Goal: Transaction & Acquisition: Obtain resource

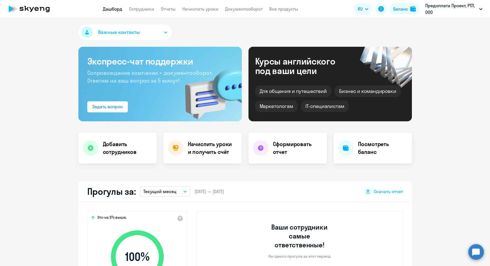
select select "30"
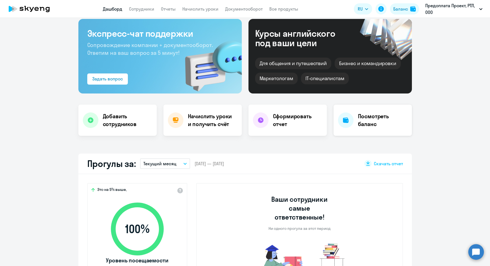
click at [378, 118] on h4 "Посмотреть баланс" at bounding box center [382, 120] width 49 height 16
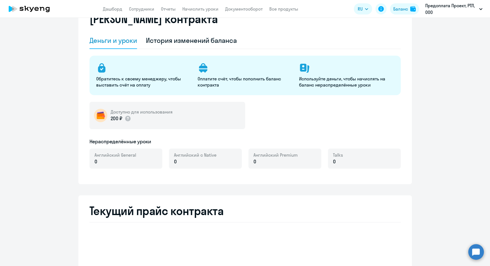
select select "english_adult_not_native_speaker"
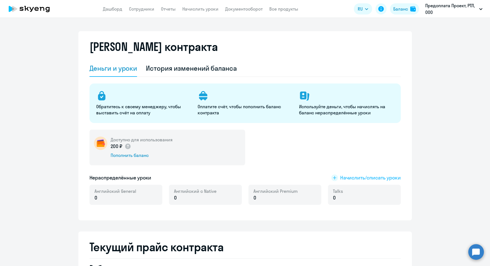
click at [358, 178] on span "Начислить/списать уроки" at bounding box center [370, 177] width 61 height 7
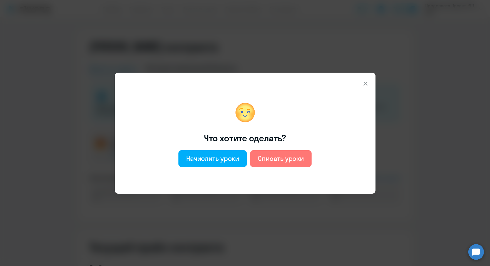
click at [364, 83] on icon at bounding box center [365, 83] width 4 height 4
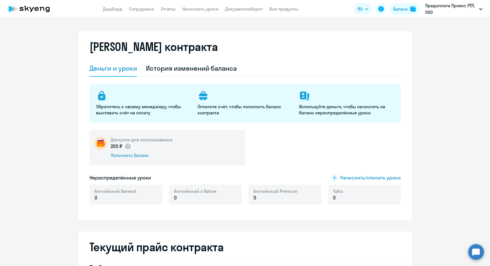
click at [320, 48] on div "Баланс контракта" at bounding box center [245, 50] width 311 height 20
click at [143, 10] on link "Сотрудники" at bounding box center [141, 9] width 25 height 6
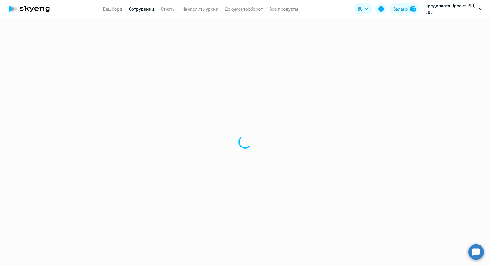
select select "30"
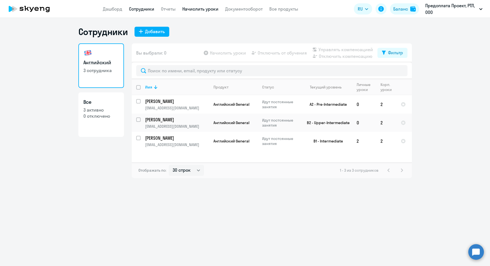
click at [204, 9] on link "Начислить уроки" at bounding box center [200, 9] width 36 height 6
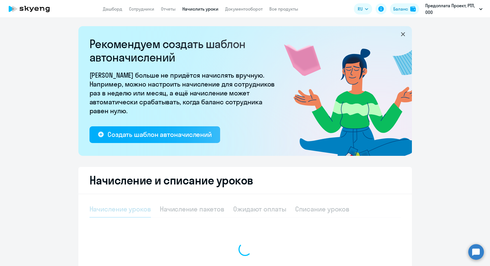
select select "10"
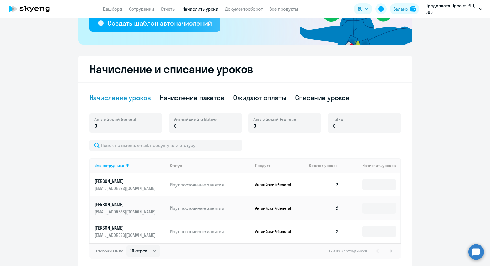
scroll to position [135, 0]
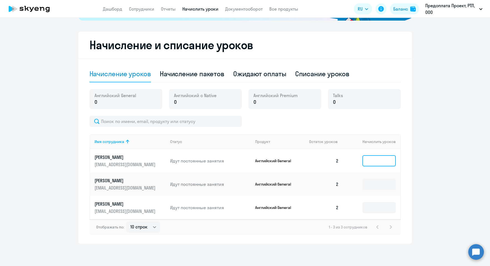
click at [381, 157] on input at bounding box center [379, 160] width 33 height 11
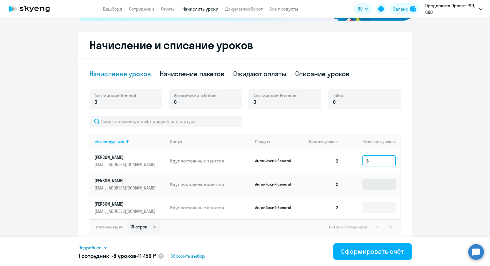
type input "8"
click at [373, 181] on input at bounding box center [379, 184] width 33 height 11
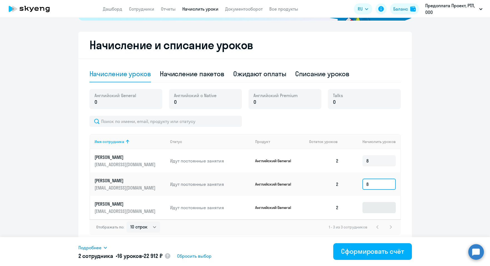
type input "8"
click at [373, 209] on input at bounding box center [379, 207] width 33 height 11
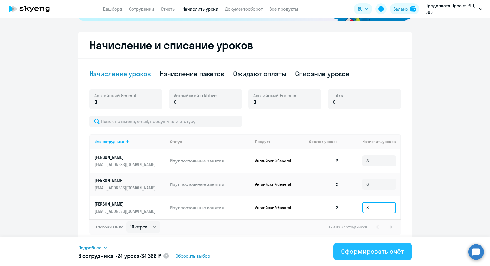
type input "8"
click at [366, 252] on div "Сформировать счёт" at bounding box center [372, 251] width 63 height 9
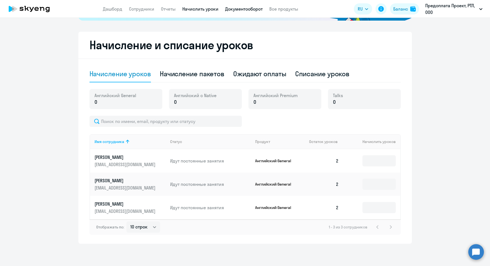
click at [246, 8] on link "Документооборот" at bounding box center [244, 9] width 38 height 6
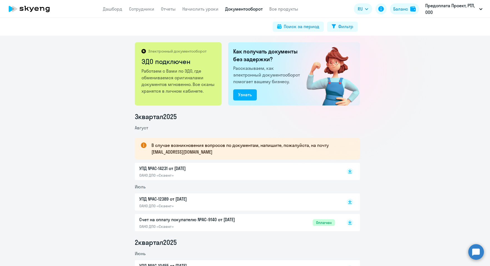
click at [440, 101] on div "Электронный документооборот ЭДО подключен Работаем с Вами по ЭДО, где обменивае…" at bounding box center [245, 151] width 490 height 230
click at [303, 26] on div "Поиск за период" at bounding box center [302, 26] width 36 height 7
select select "all"
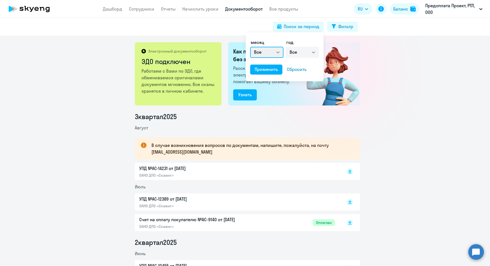
click at [279, 51] on select "Все январь февраль март апрель май июнь июль август сентябрь октябрь ноябрь дек…" at bounding box center [266, 52] width 33 height 11
click at [447, 67] on div at bounding box center [245, 133] width 490 height 266
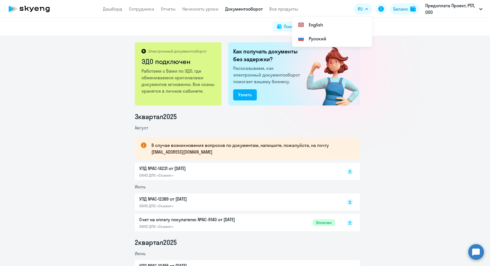
drag, startPoint x: 131, startPoint y: 61, endPoint x: 114, endPoint y: 63, distance: 17.3
click at [120, 61] on div "Электронный документооборот ЭДО подключен Работаем с Вами по ЭДО, где обменивае…" at bounding box center [245, 151] width 490 height 230
click at [115, 7] on link "Дашборд" at bounding box center [112, 9] width 19 height 6
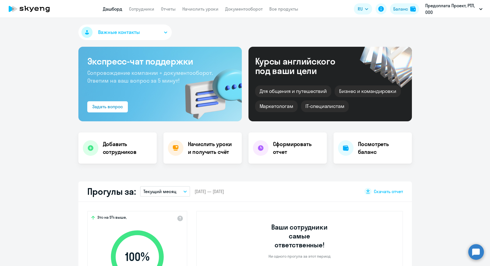
select select "30"
click at [218, 146] on h4 "Начислить уроки и получить счёт" at bounding box center [212, 148] width 48 height 16
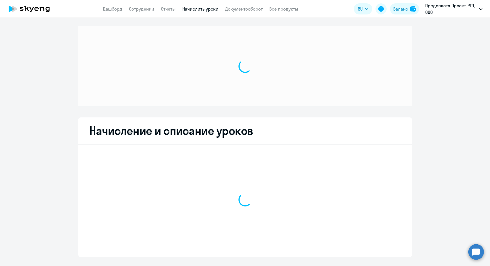
select select "10"
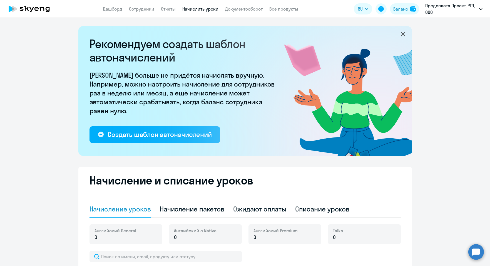
scroll to position [118, 0]
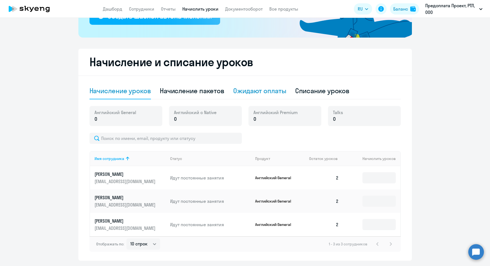
click at [257, 92] on div "Ожидают оплаты" at bounding box center [259, 90] width 53 height 9
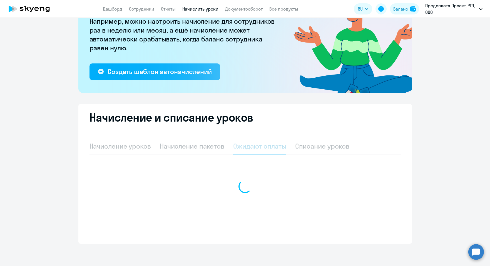
scroll to position [63, 0]
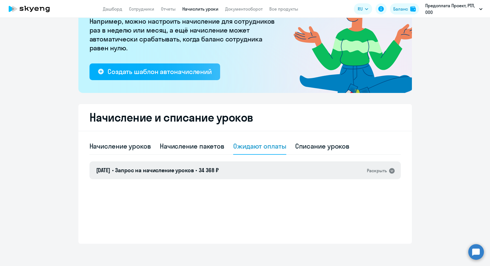
click at [390, 170] on icon at bounding box center [392, 170] width 7 height 7
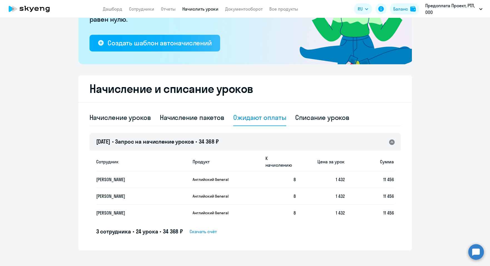
scroll to position [91, 0]
click at [200, 228] on span "Скачать счёт" at bounding box center [203, 231] width 27 height 7
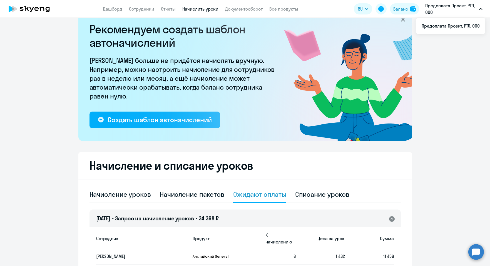
click at [400, 19] on icon at bounding box center [403, 19] width 7 height 7
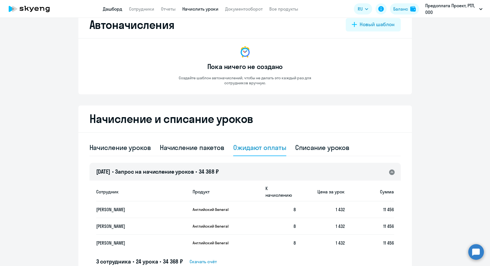
click at [110, 9] on link "Дашборд" at bounding box center [112, 9] width 19 height 6
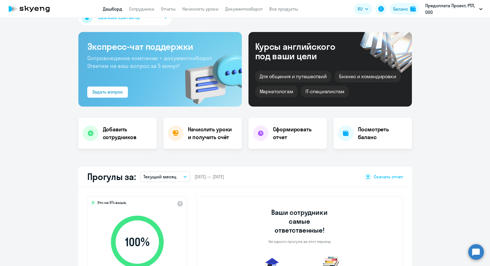
select select "30"
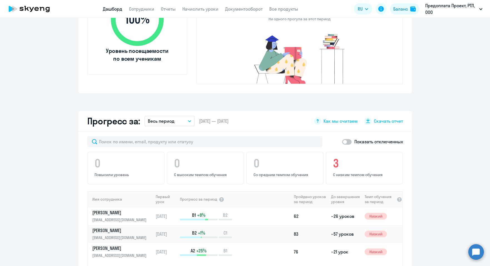
scroll to position [265, 0]
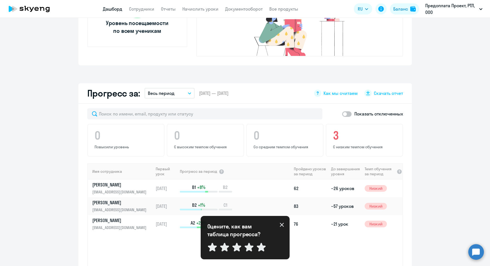
click at [284, 222] on div "Оцените, как вам таблица прогресса? Отправить" at bounding box center [245, 237] width 89 height 43
click at [155, 236] on div "Имя сотрудника Первый урок Прогресс за период Пройдено уроков за период До заве…" at bounding box center [245, 234] width 315 height 142
click at [281, 222] on icon at bounding box center [282, 224] width 4 height 4
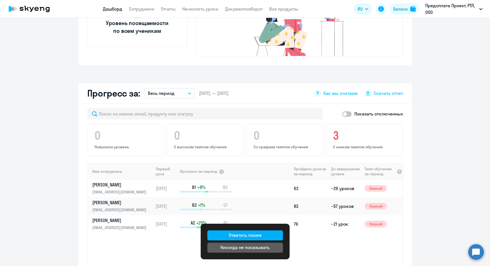
click at [122, 229] on div "Имя сотрудника Первый урок Прогресс за период Пройдено уроков за период До заве…" at bounding box center [245, 234] width 315 height 142
click at [257, 233] on div "Ответить позже" at bounding box center [245, 235] width 33 height 7
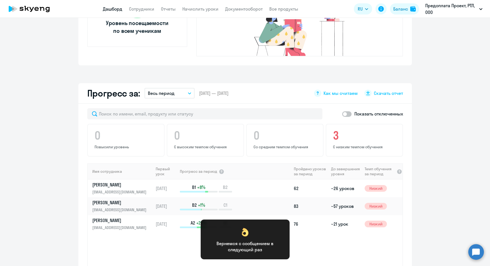
click at [137, 242] on div "Имя сотрудника Первый урок Прогресс за период Пройдено уроков за период До заве…" at bounding box center [245, 234] width 315 height 142
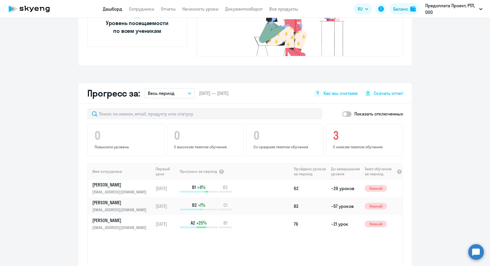
click at [114, 8] on link "Дашборд" at bounding box center [112, 9] width 19 height 6
click at [39, 10] on icon at bounding box center [29, 9] width 49 height 14
click at [13, 8] on icon at bounding box center [12, 9] width 6 height 6
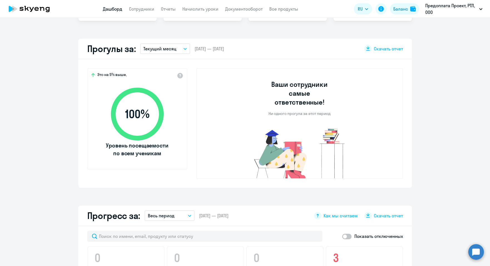
scroll to position [139, 0]
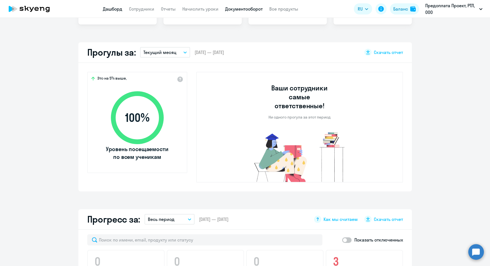
click at [239, 8] on link "Документооборот" at bounding box center [244, 9] width 38 height 6
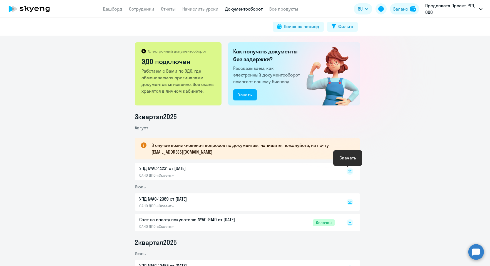
click at [348, 170] on icon at bounding box center [349, 170] width 3 height 3
click at [141, 10] on link "Сотрудники" at bounding box center [141, 9] width 25 height 6
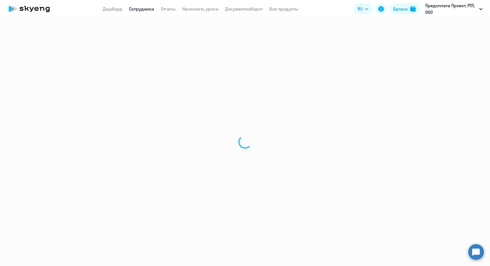
select select "30"
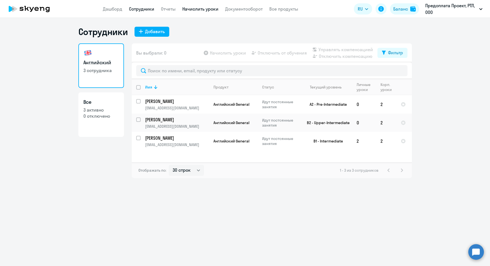
click at [202, 9] on link "Начислить уроки" at bounding box center [200, 9] width 36 height 6
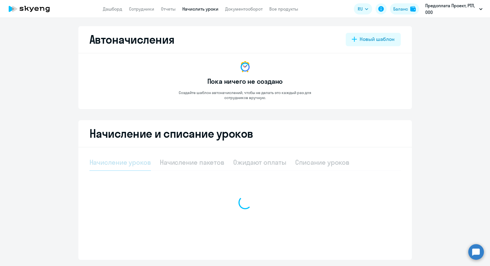
select select "10"
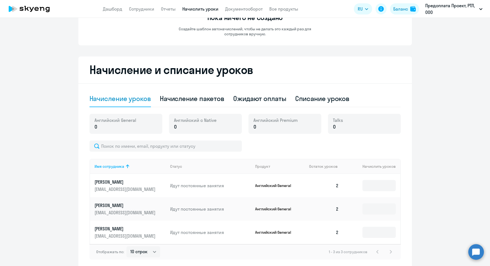
scroll to position [88, 0]
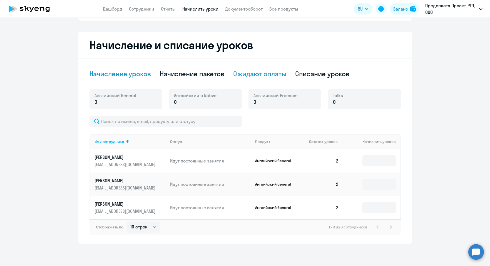
click at [249, 75] on div "Ожидают оплаты" at bounding box center [259, 73] width 53 height 9
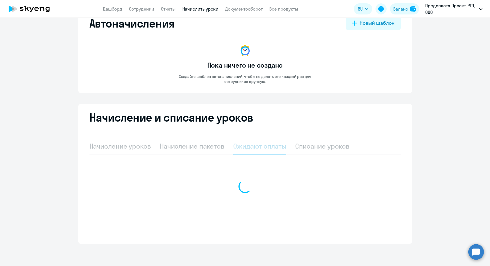
scroll to position [16, 0]
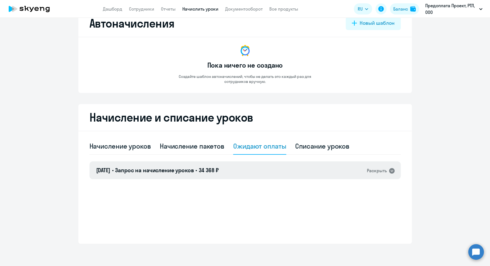
click at [389, 170] on icon at bounding box center [392, 171] width 6 height 6
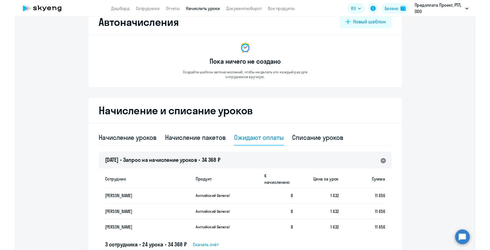
scroll to position [45, 0]
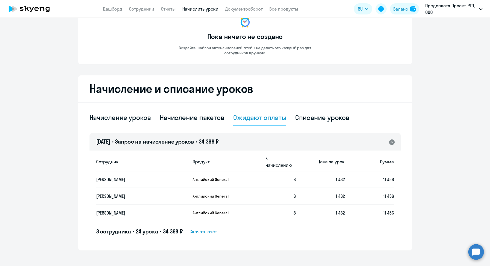
click at [204, 228] on span "Скачать счёт" at bounding box center [203, 231] width 27 height 7
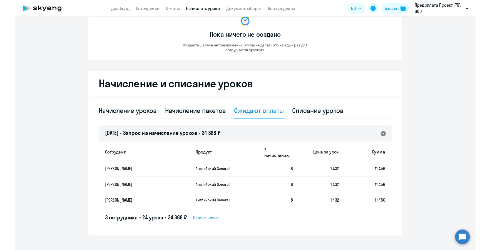
scroll to position [61, 0]
